Goal: Task Accomplishment & Management: Use online tool/utility

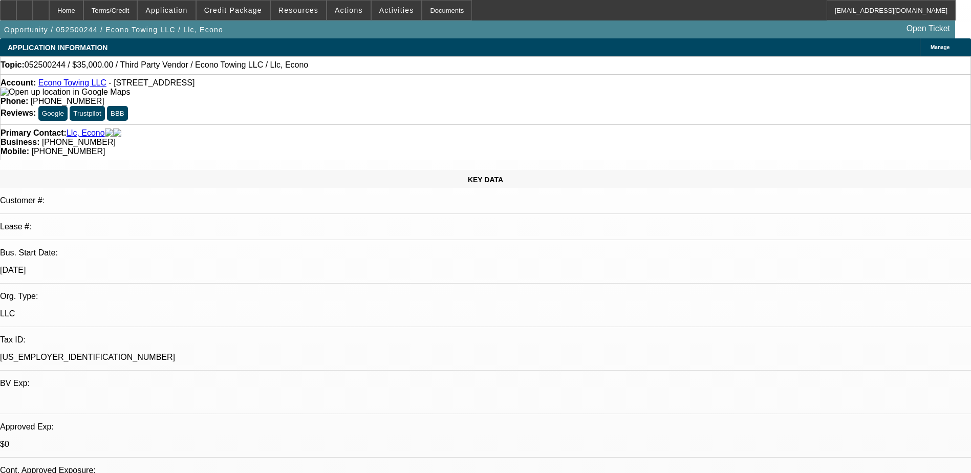
select select "0"
select select "0.1"
select select "0"
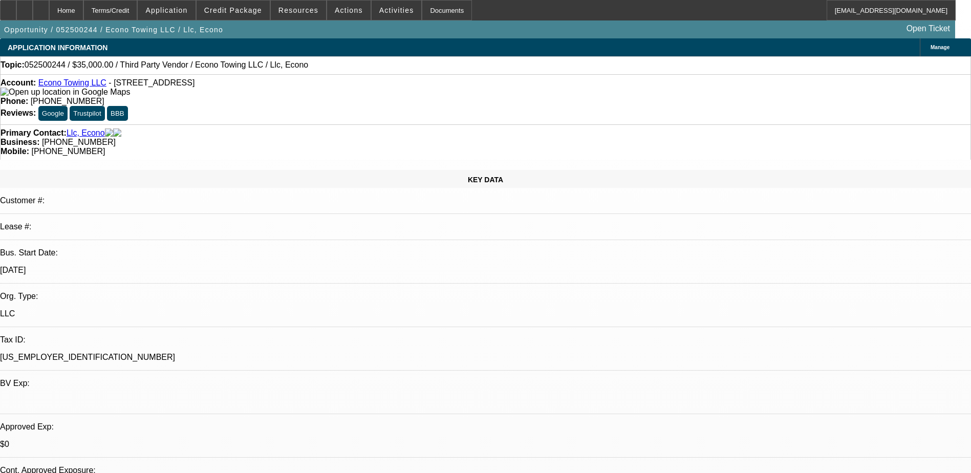
select select "0.1"
select select "0"
select select "0.1"
select select "1"
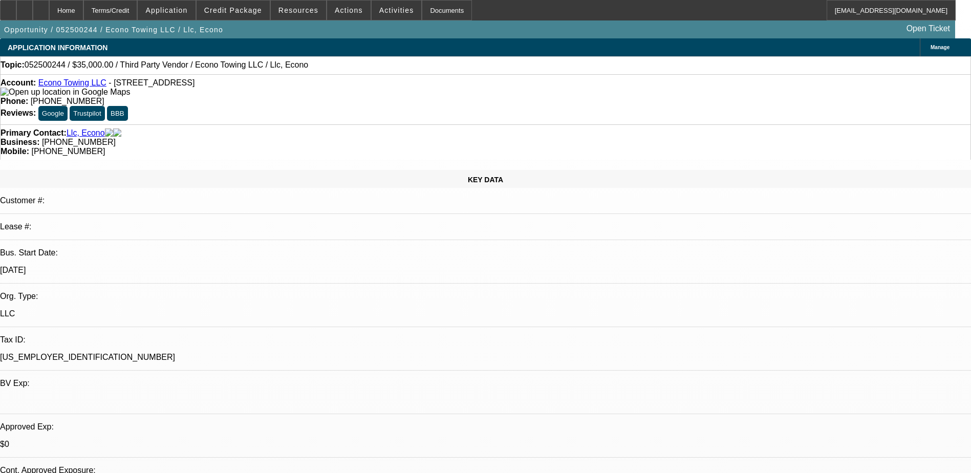
select select "3"
select select "4"
select select "1"
select select "3"
select select "4"
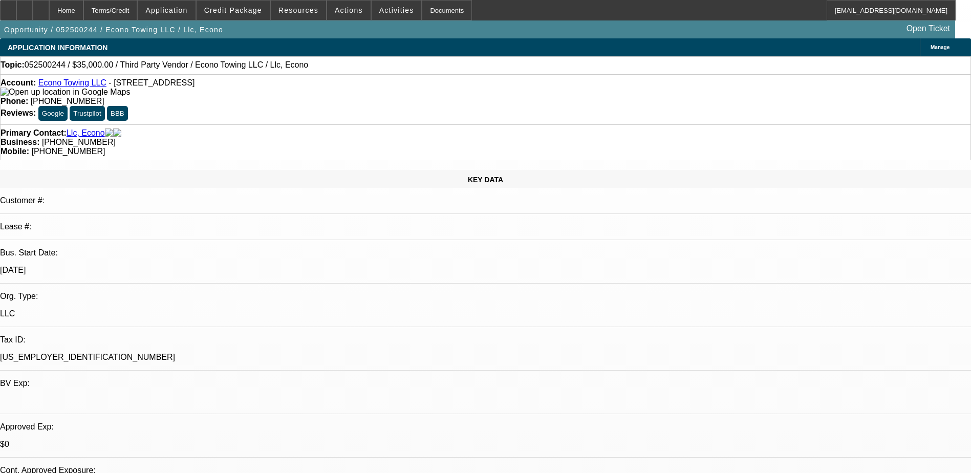
select select "1"
select select "3"
select select "4"
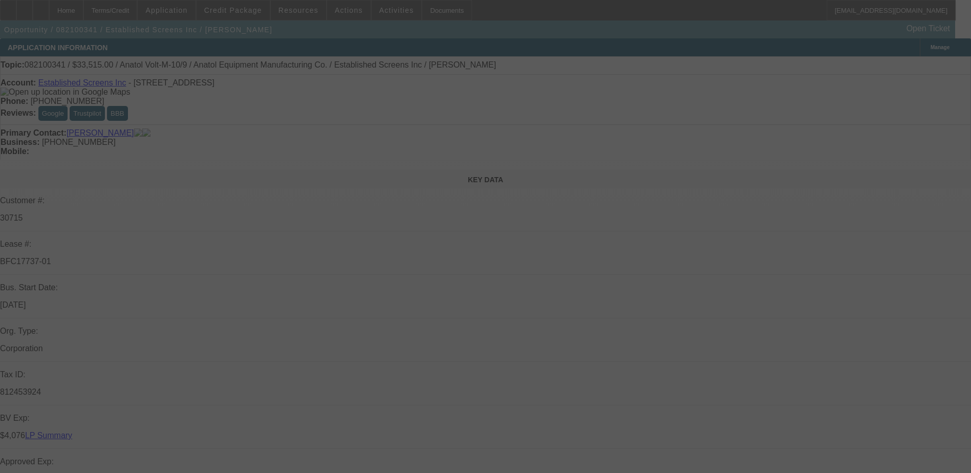
select select "0"
select select "2"
select select "0.1"
select select "0"
select select "2"
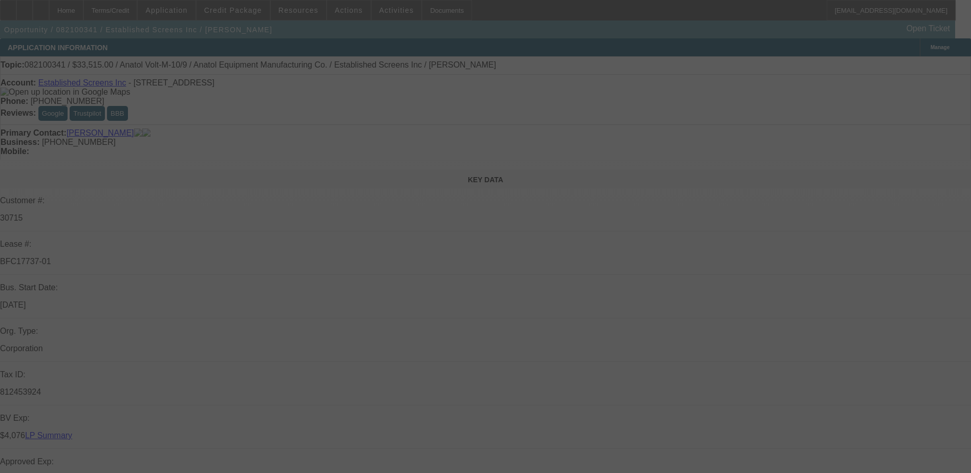
select select "0.1"
select select "0"
select select "2"
select select "0.1"
select select "0"
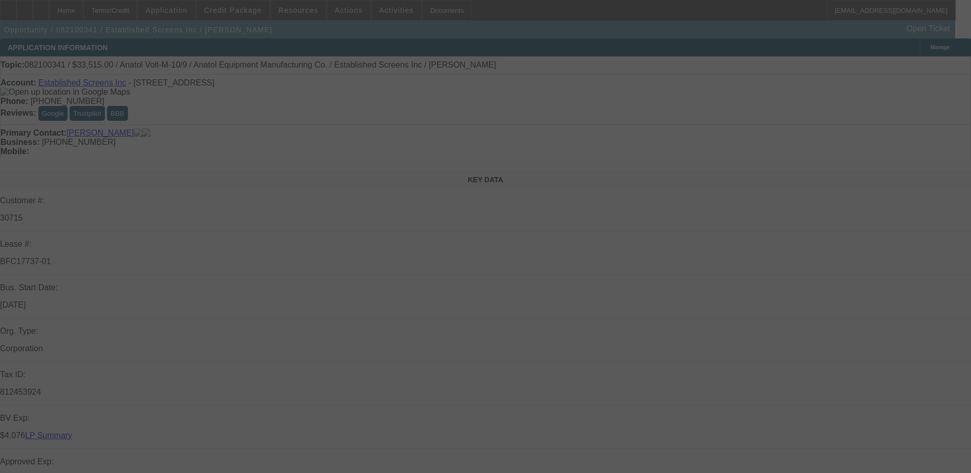
select select "2"
select select "0.1"
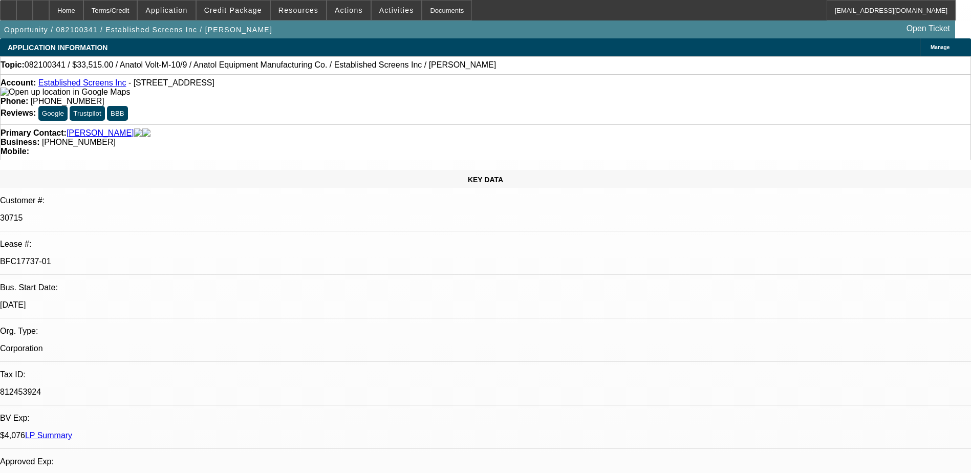
select select "1"
select select "2"
select select "4"
select select "1"
select select "2"
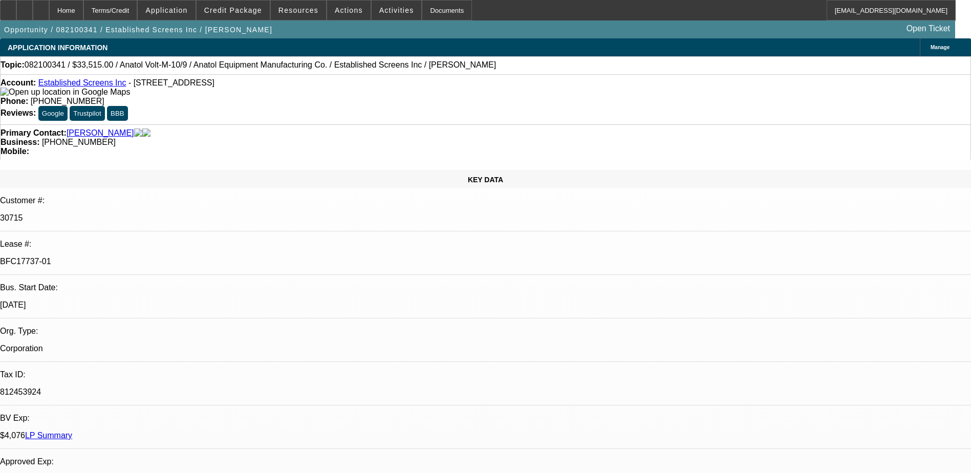
select select "4"
select select "1"
select select "2"
select select "4"
select select "1"
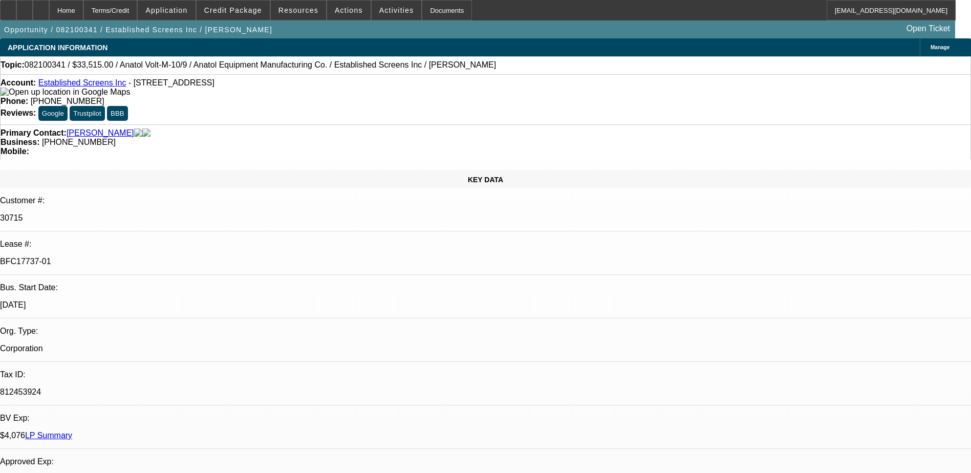
select select "2"
select select "4"
click at [72, 431] on link "LP Summary" at bounding box center [48, 435] width 47 height 9
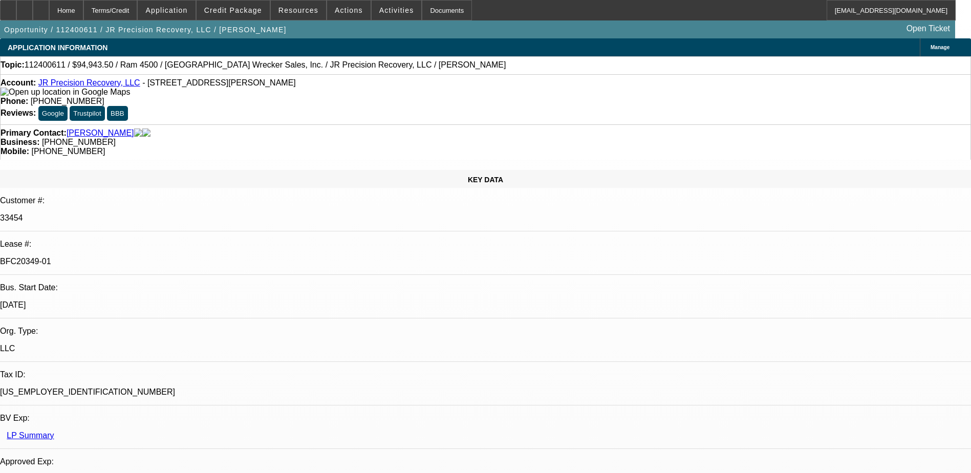
select select "0"
select select "2"
select select "0.1"
select select "0"
select select "2"
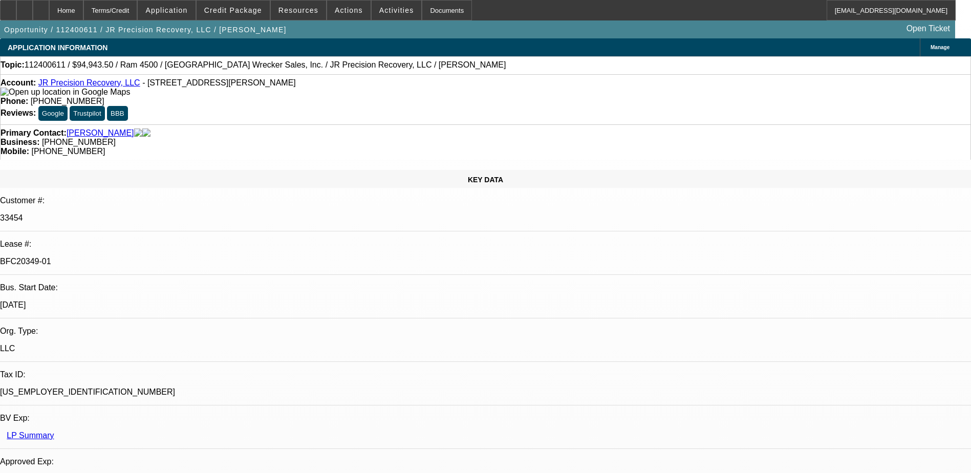
select select "0"
select select "2"
select select "0.1"
select select "0"
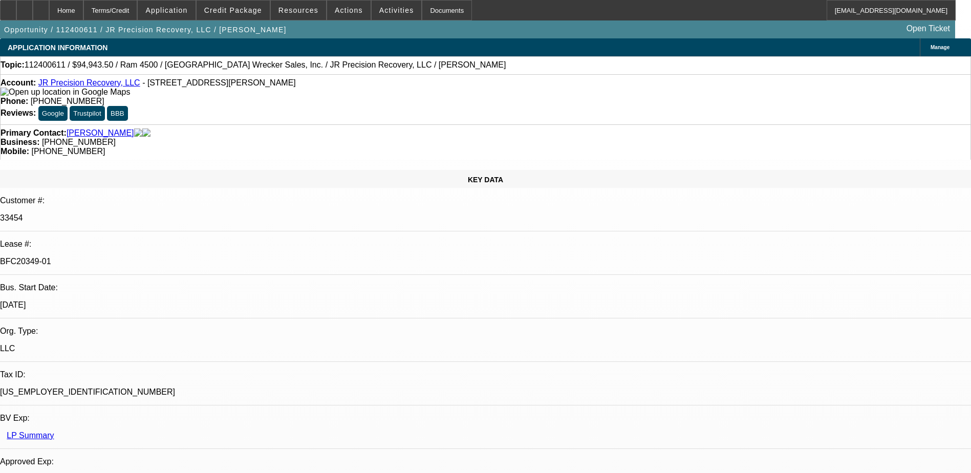
select select "2"
select select "0.1"
select select "1"
select select "2"
select select "4"
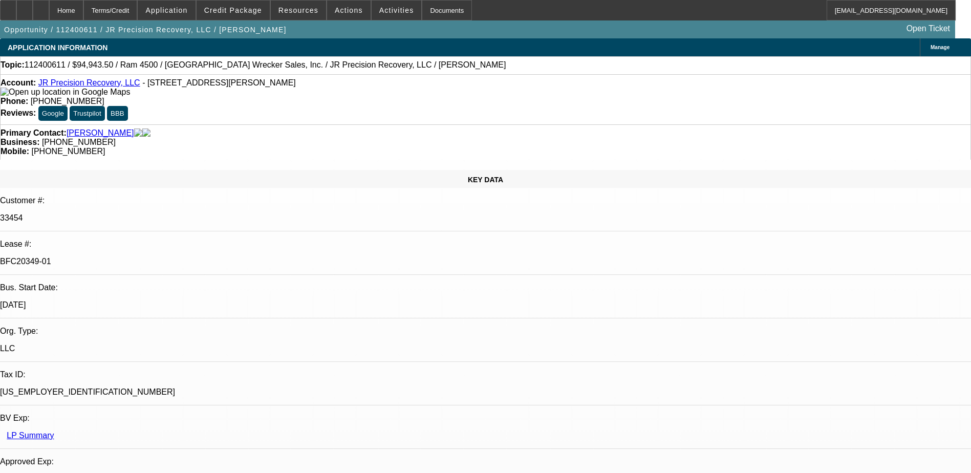
select select "1"
select select "2"
select select "6"
select select "1"
select select "2"
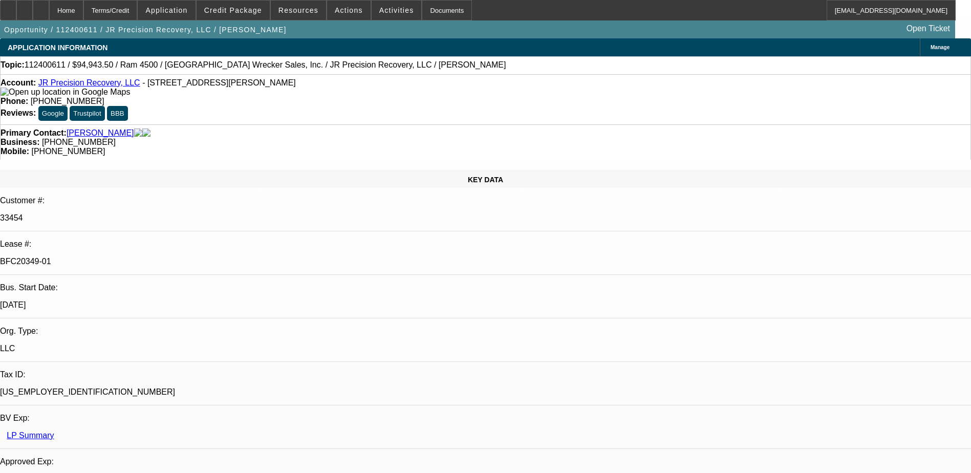
select select "4"
select select "1"
select select "2"
select select "4"
